Goal: Information Seeking & Learning: Learn about a topic

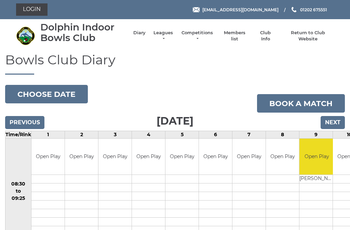
click at [164, 33] on link "Leagues" at bounding box center [163, 36] width 22 height 12
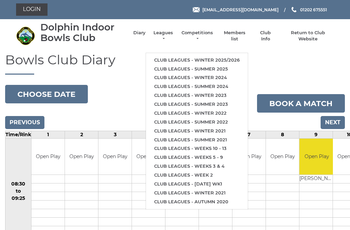
click at [228, 56] on link "Club leagues - Winter 2025/2026" at bounding box center [197, 60] width 102 height 9
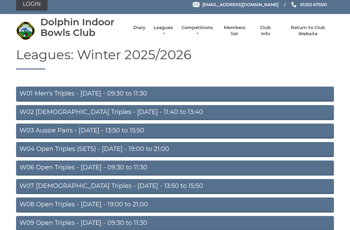
scroll to position [6, 0]
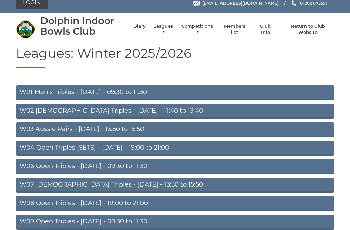
click at [136, 109] on link "W02 [DEMOGRAPHIC_DATA] Triples - [DATE] - 11:40 to 13:40" at bounding box center [175, 111] width 318 height 15
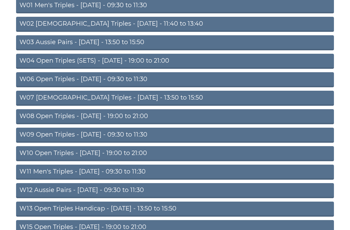
scroll to position [94, 0]
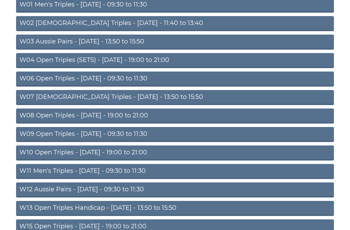
click at [163, 131] on link "W09 Open Triples - [DATE] - 09:30 to 11:30" at bounding box center [175, 134] width 318 height 15
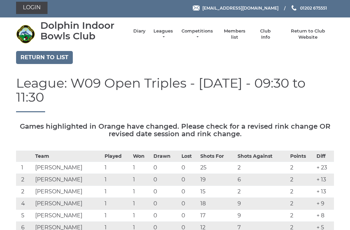
scroll to position [3, 0]
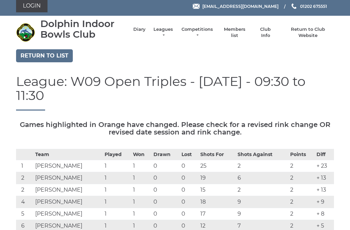
click at [64, 51] on link "Return to list" at bounding box center [44, 55] width 57 height 13
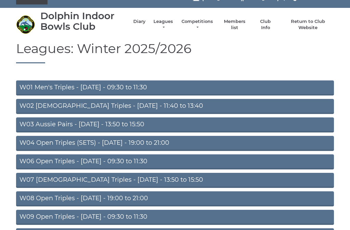
scroll to position [12, 0]
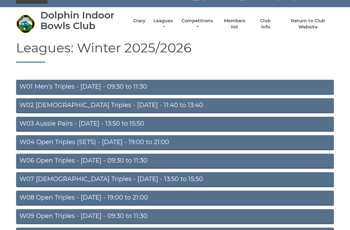
click at [152, 181] on link "W07 [DEMOGRAPHIC_DATA] Triples - [DATE] - 13:50 to 15:50" at bounding box center [175, 179] width 318 height 15
click at [153, 172] on link "W07 Ladies Triples - Tuesday - 13:50 to 15:50" at bounding box center [175, 179] width 318 height 15
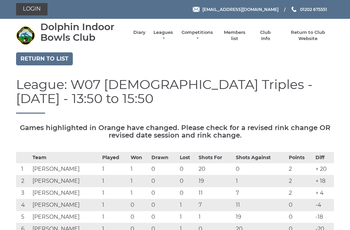
scroll to position [0, 0]
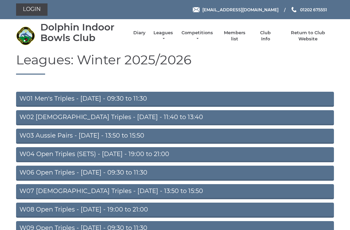
click at [135, 119] on link "W02 [DEMOGRAPHIC_DATA] Triples - [DATE] - 11:40 to 13:40" at bounding box center [175, 117] width 318 height 15
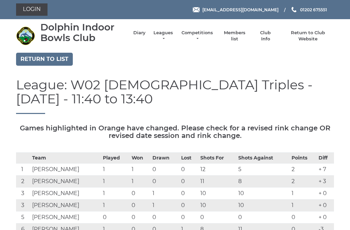
click at [46, 58] on link "Return to list" at bounding box center [44, 59] width 57 height 13
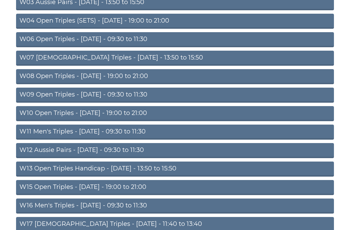
scroll to position [133, 0]
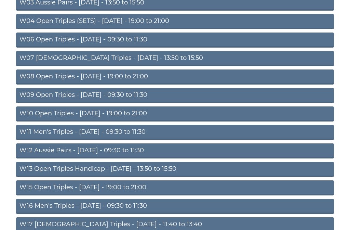
click at [150, 188] on link "W15 Open Triples - [DATE] - 19:00 to 21:00" at bounding box center [175, 187] width 318 height 15
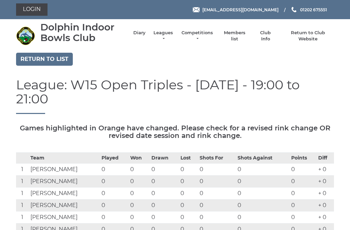
click at [46, 58] on link "Return to list" at bounding box center [44, 59] width 57 height 13
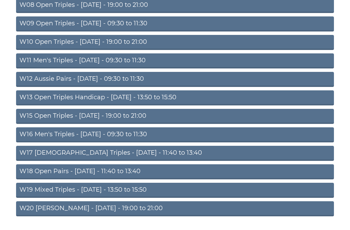
scroll to position [204, 0]
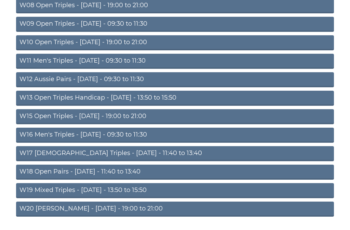
click at [167, 195] on link "W19 Mixed Triples - [DATE] - 13:50 to 15:50" at bounding box center [175, 190] width 318 height 15
